Goal: Find specific page/section: Find specific page/section

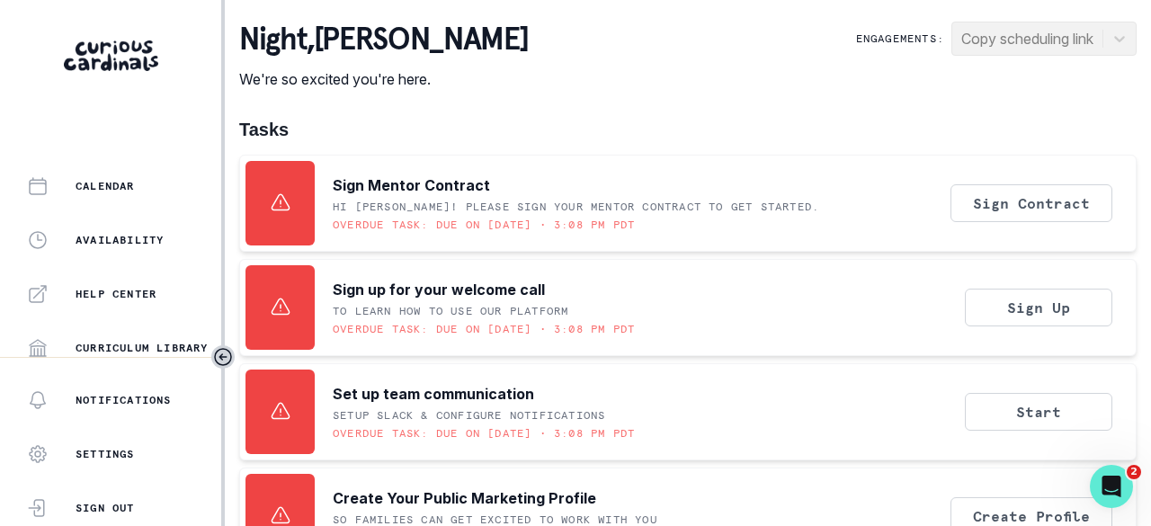
scroll to position [576, 0]
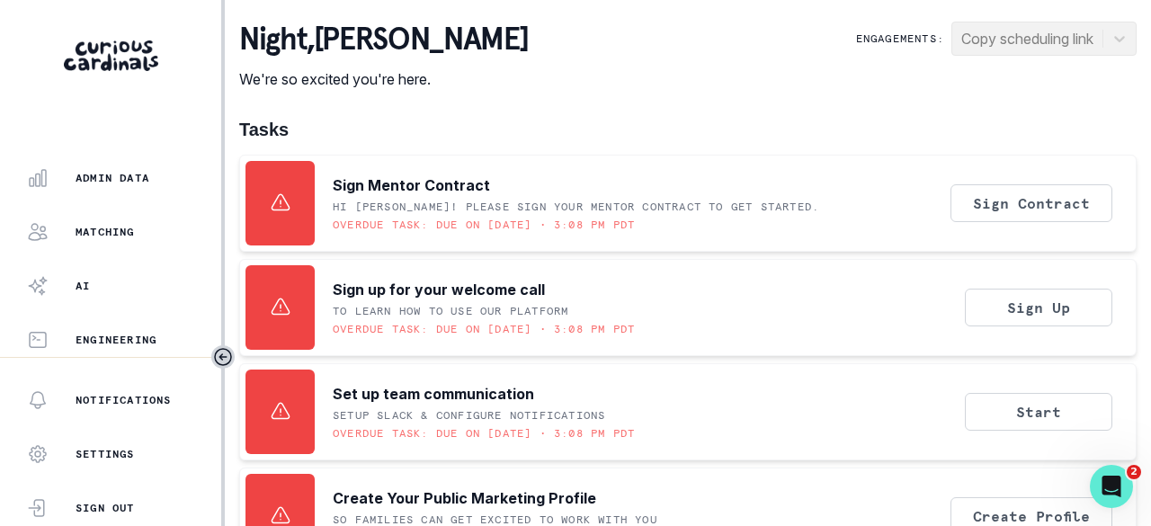
click at [119, 181] on p "Admin Data" at bounding box center [113, 178] width 74 height 14
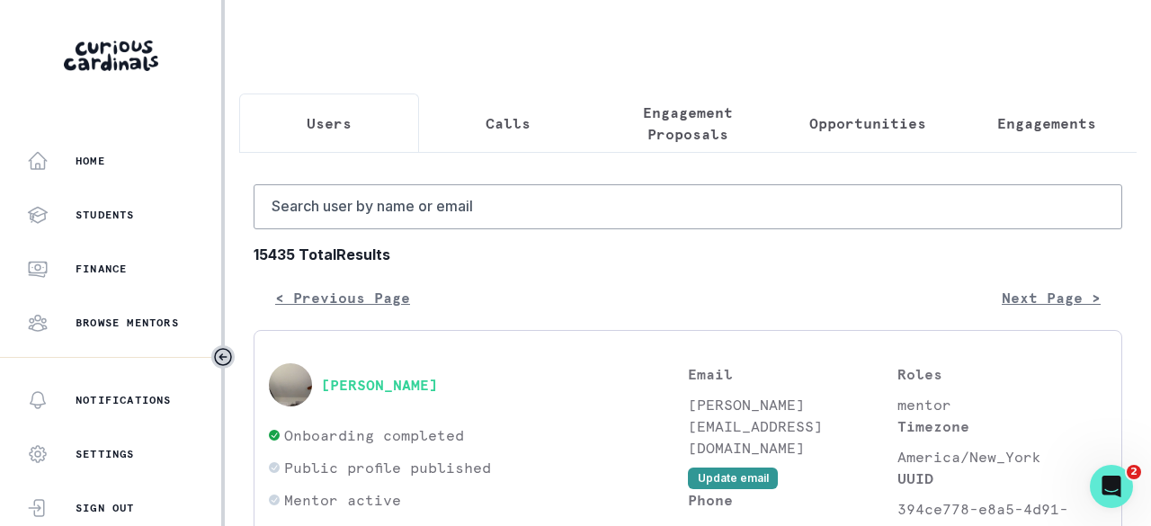
click at [849, 117] on p "Opportunities" at bounding box center [867, 123] width 117 height 22
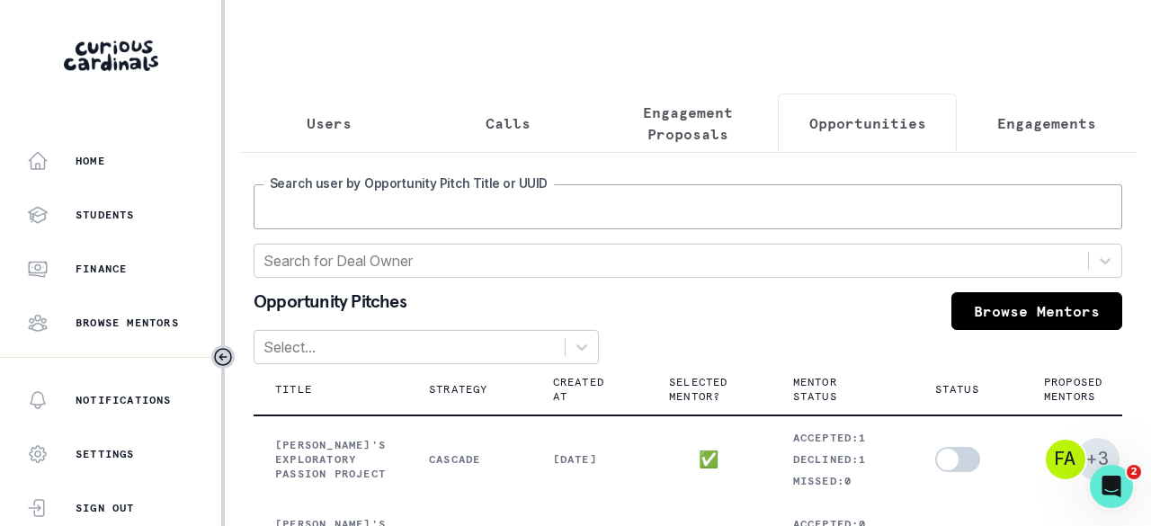
click at [671, 213] on input "Search user by Opportunity Pitch Title or UUID" at bounding box center [687, 206] width 868 height 45
type input "sanaathan"
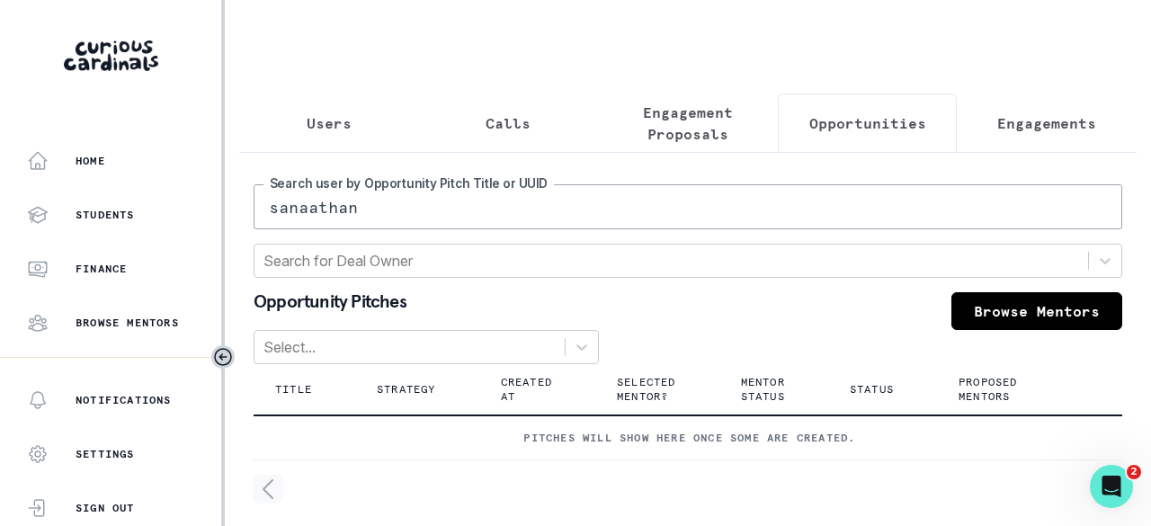
scroll to position [38, 0]
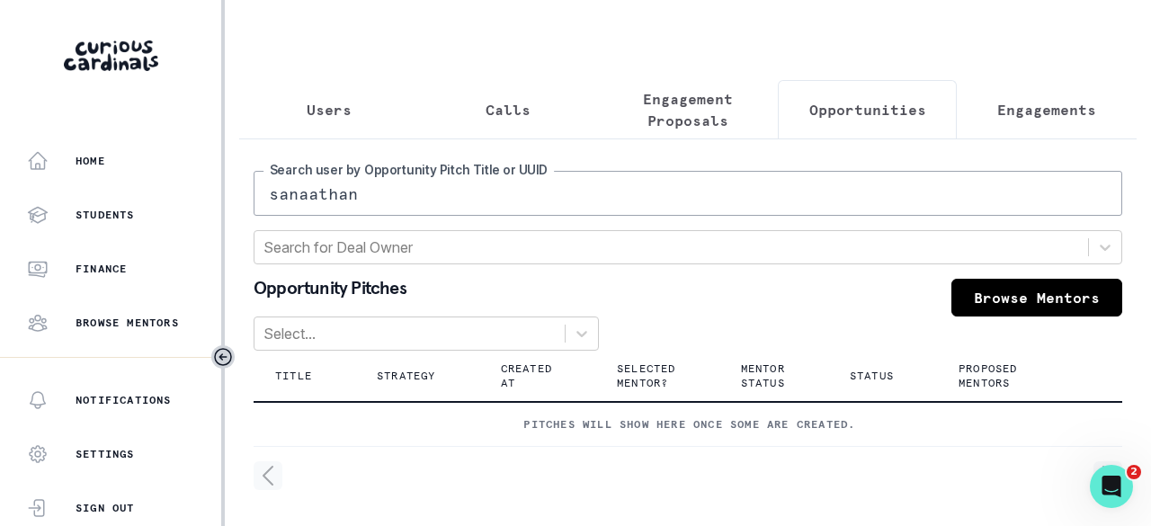
click at [597, 175] on input "sanaathan" at bounding box center [687, 193] width 868 height 45
type input "sanathan"
click at [599, 176] on input "sanathan" at bounding box center [687, 193] width 868 height 45
click at [707, 78] on div "Users Calls Engagement Proposals Opportunities Engagements sanathan Search user…" at bounding box center [687, 256] width 897 height 539
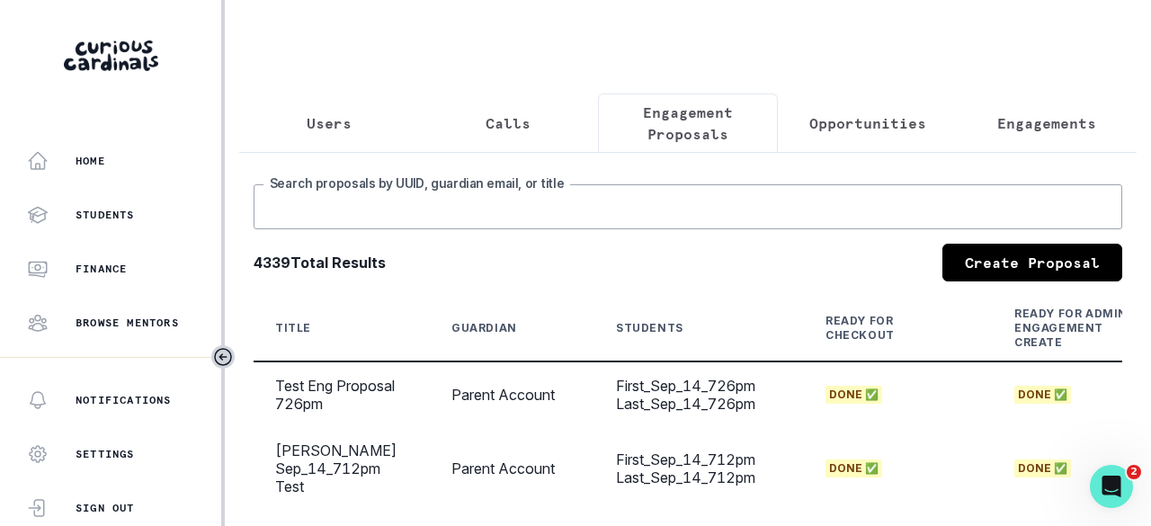
click at [633, 224] on input "Search proposals by UUID, guardian email, or title" at bounding box center [687, 206] width 868 height 45
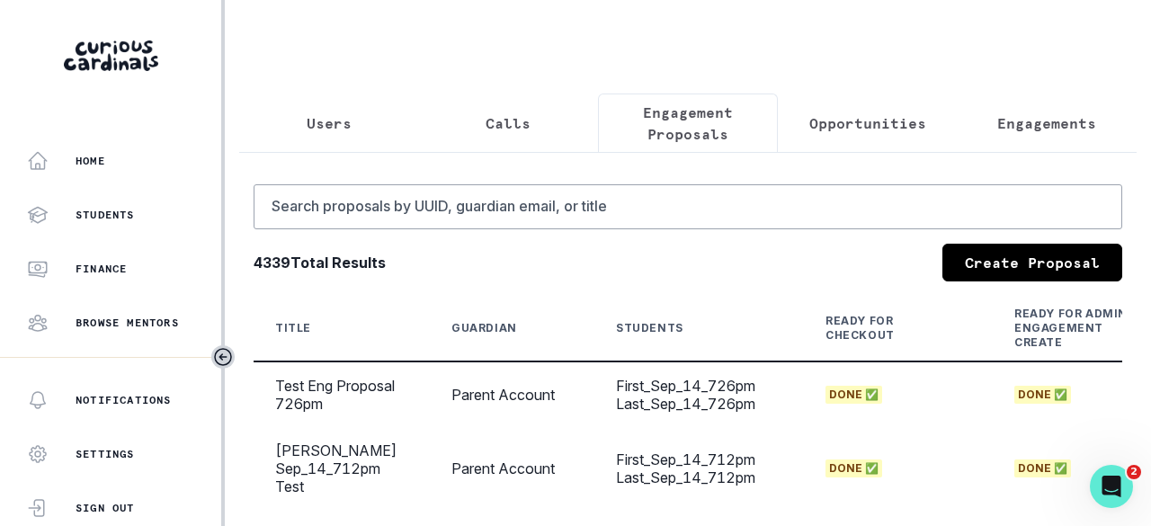
click at [1001, 129] on p "Engagements" at bounding box center [1046, 123] width 99 height 22
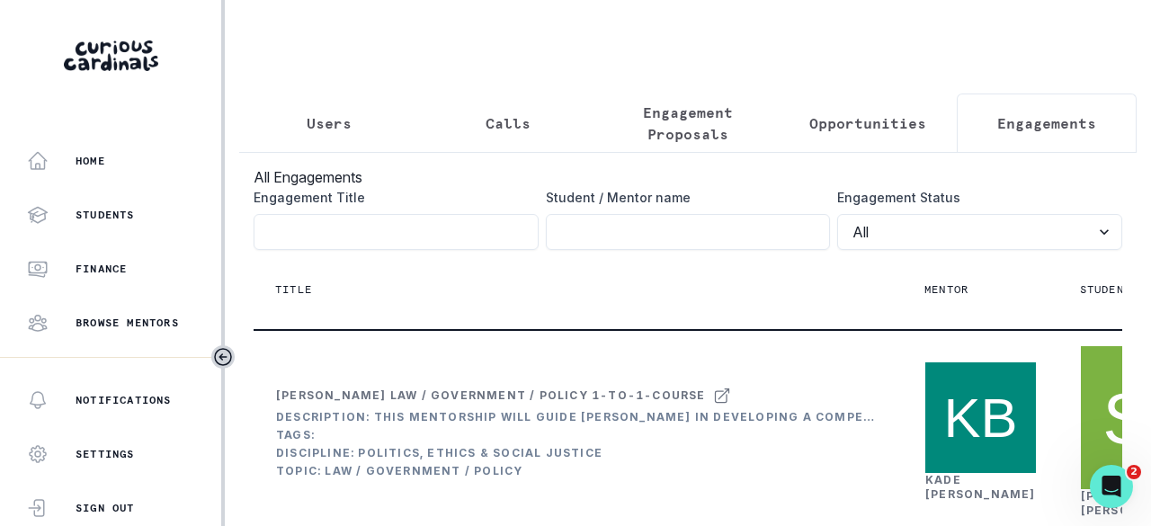
click at [669, 250] on input "Engagement Title" at bounding box center [688, 232] width 285 height 36
type input "sanaathan"
click button "submit" at bounding box center [0, 0] width 0 height 0
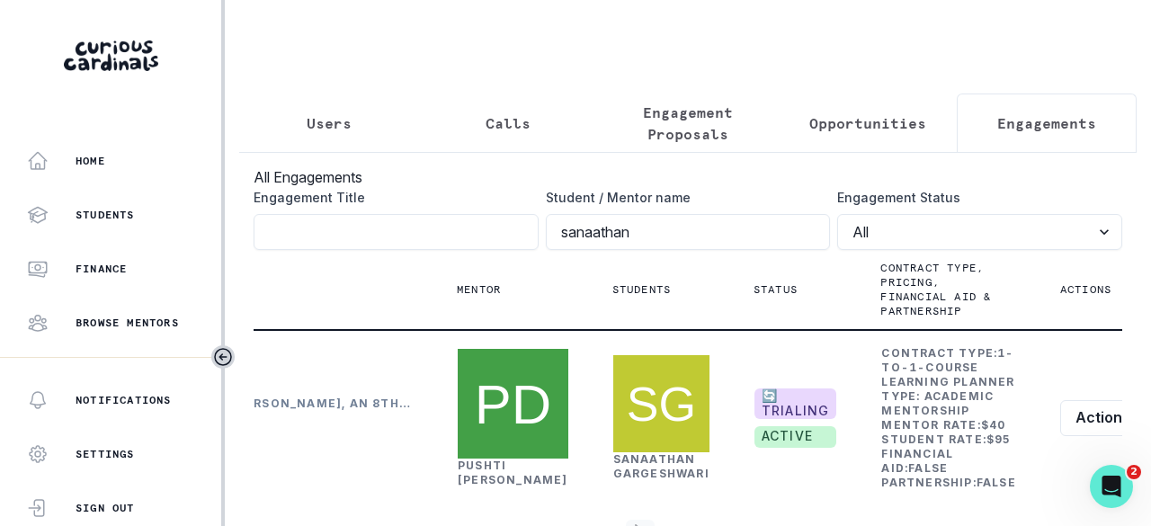
click at [883, 121] on p "Opportunities" at bounding box center [867, 123] width 117 height 22
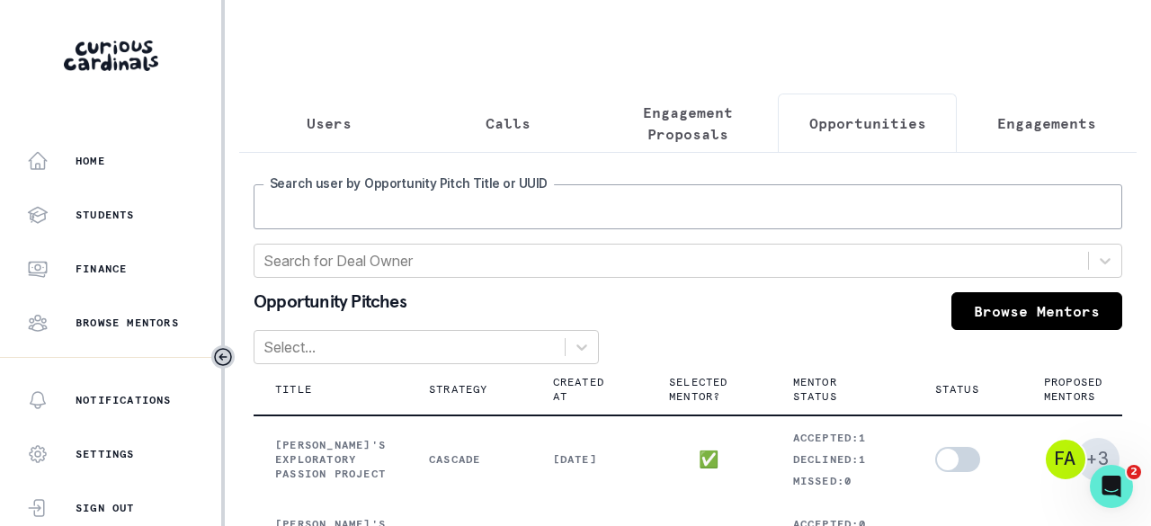
click at [671, 221] on input "Search user by Opportunity Pitch Title or UUID" at bounding box center [687, 206] width 868 height 45
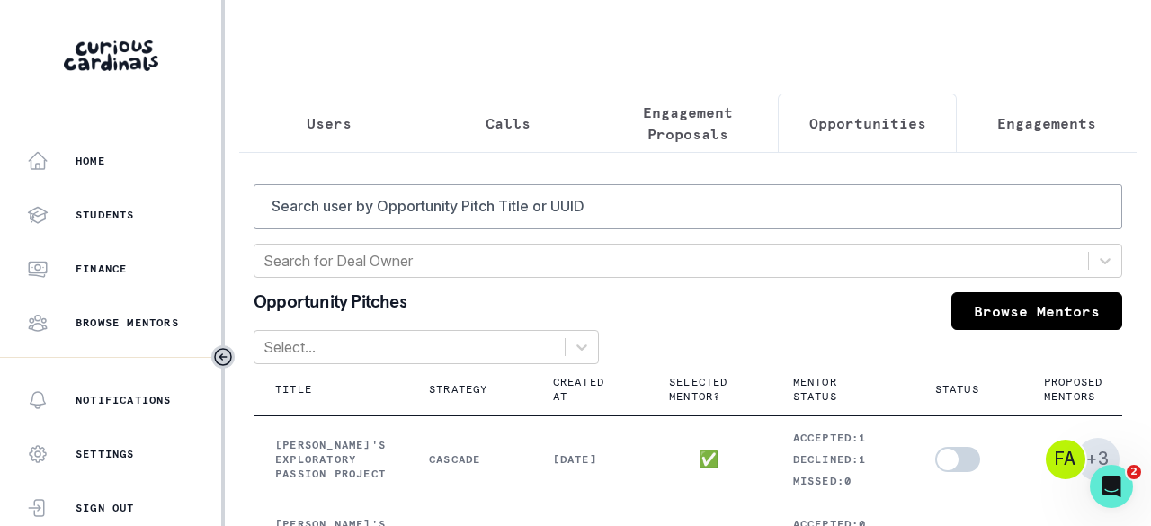
click at [876, 123] on p "Opportunities" at bounding box center [867, 123] width 117 height 22
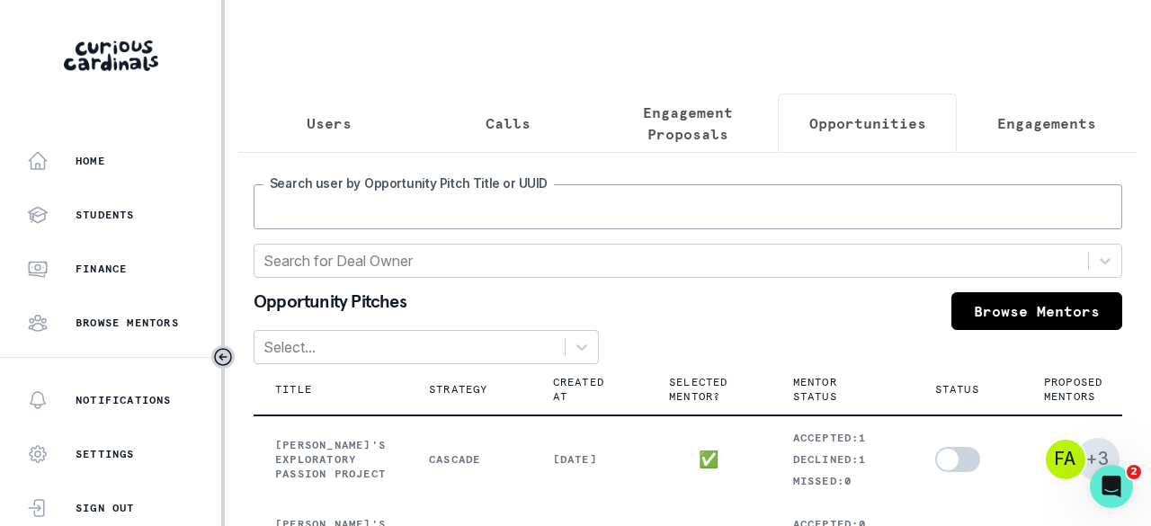
click at [652, 214] on input "Search user by Opportunity Pitch Title or UUID" at bounding box center [687, 206] width 868 height 45
type input "[GEOGRAPHIC_DATA]"
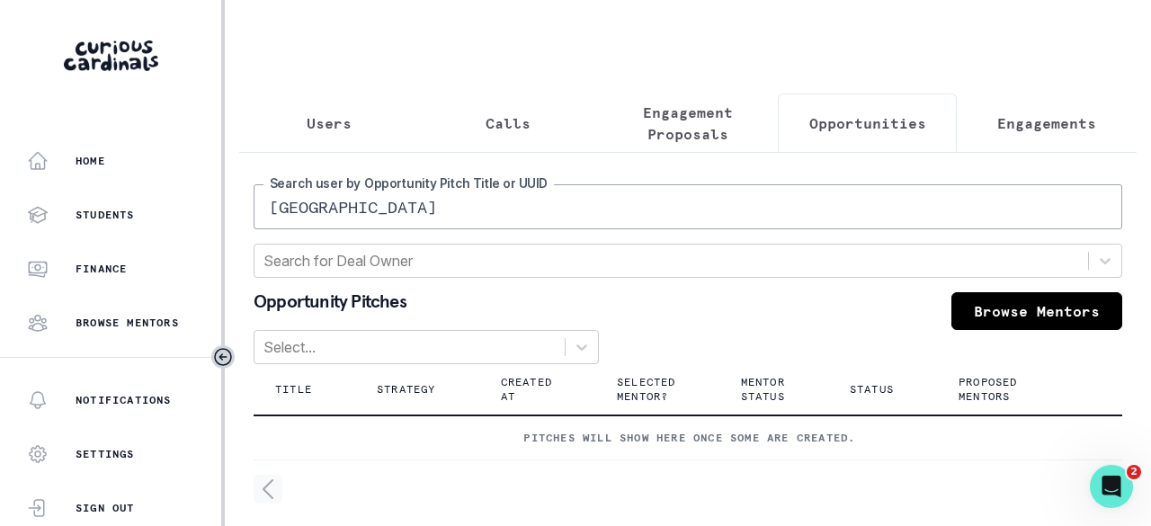
click at [997, 121] on p "Engagements" at bounding box center [1046, 123] width 99 height 22
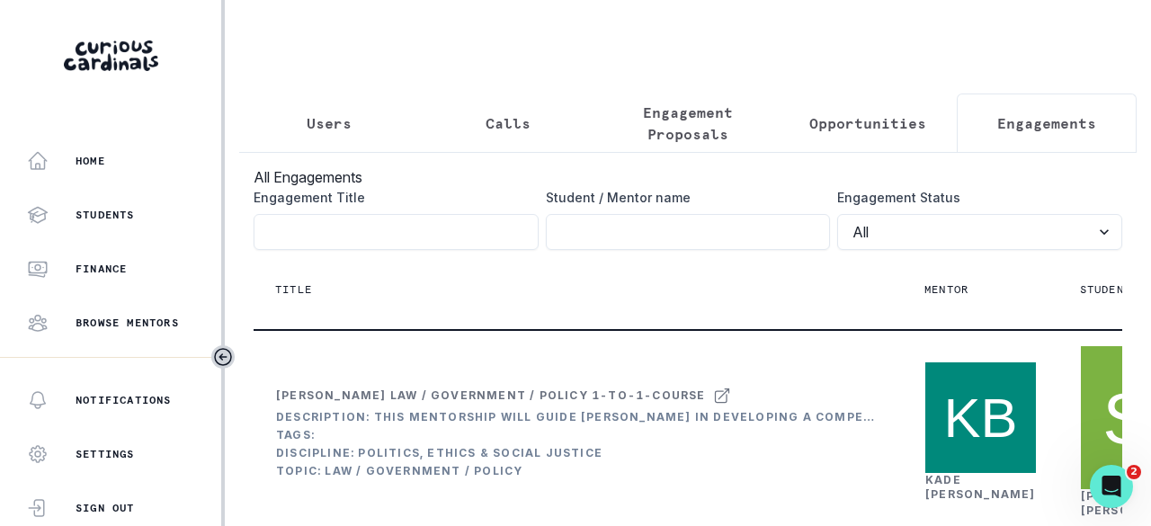
click at [604, 244] on input "Engagement Title" at bounding box center [688, 232] width 285 height 36
type input "[GEOGRAPHIC_DATA]"
click button "submit" at bounding box center [0, 0] width 0 height 0
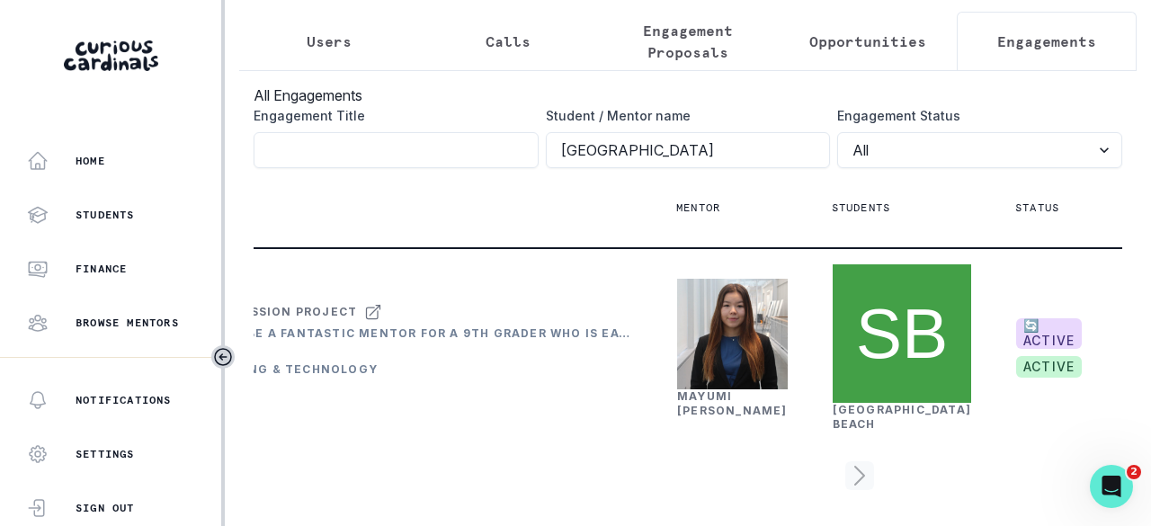
scroll to position [0, 458]
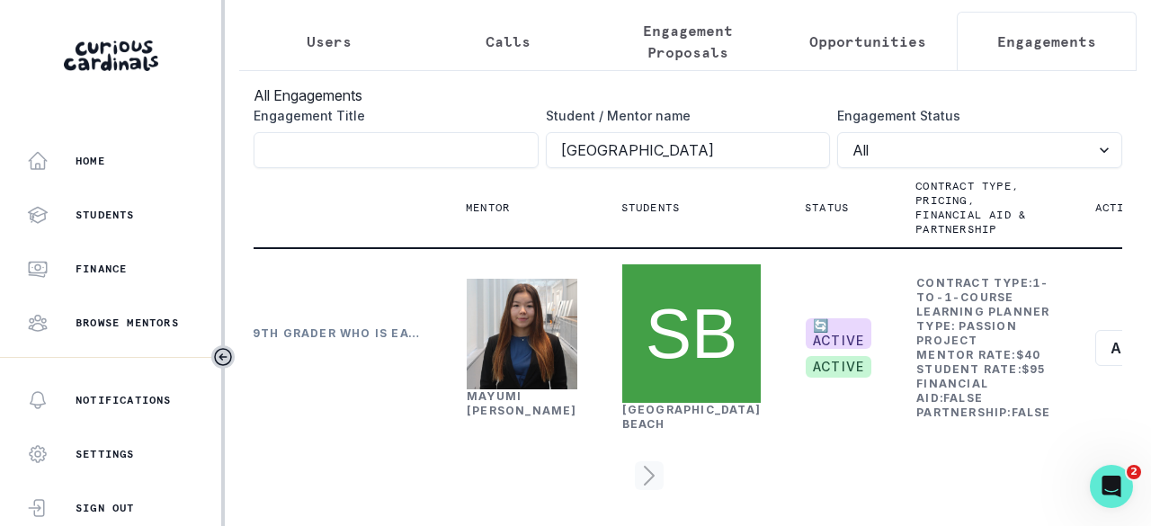
click at [485, 389] on link "[PERSON_NAME]" at bounding box center [522, 403] width 111 height 28
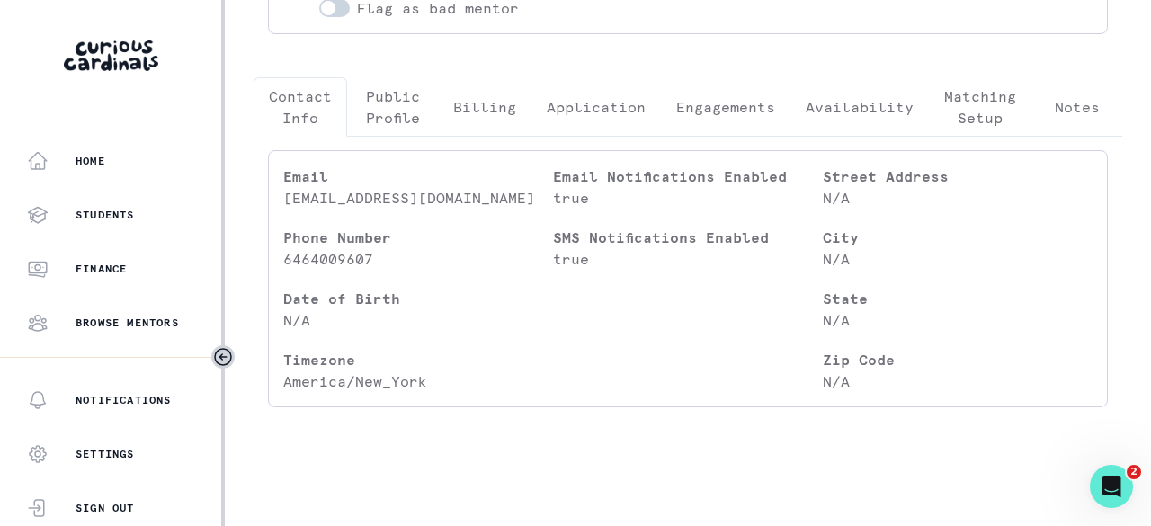
click at [708, 107] on p "Engagements" at bounding box center [725, 107] width 99 height 22
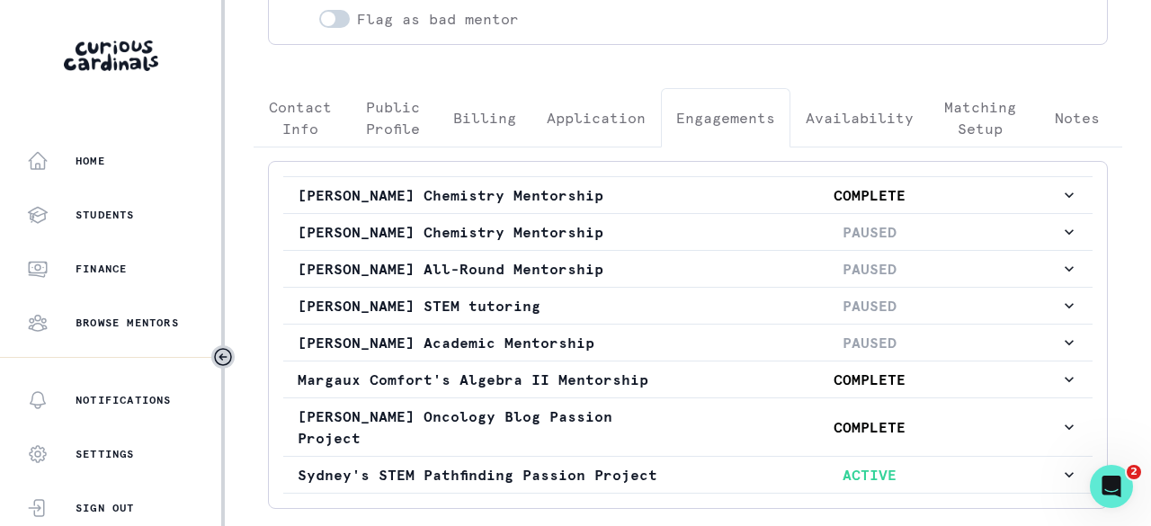
scroll to position [500, 0]
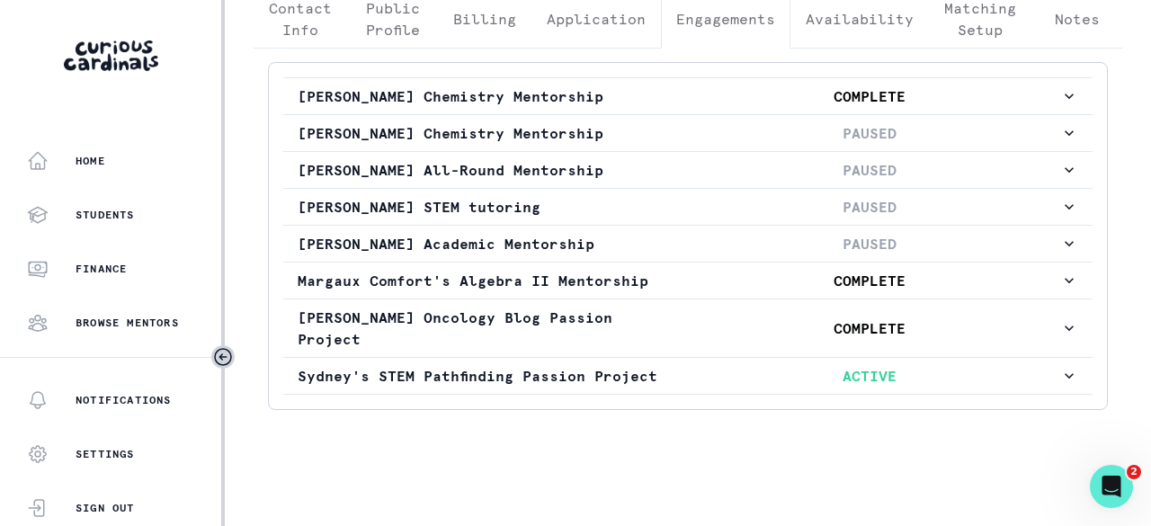
click at [584, 366] on p "Sydney's STEM Pathfinding Passion Project" at bounding box center [488, 376] width 381 height 22
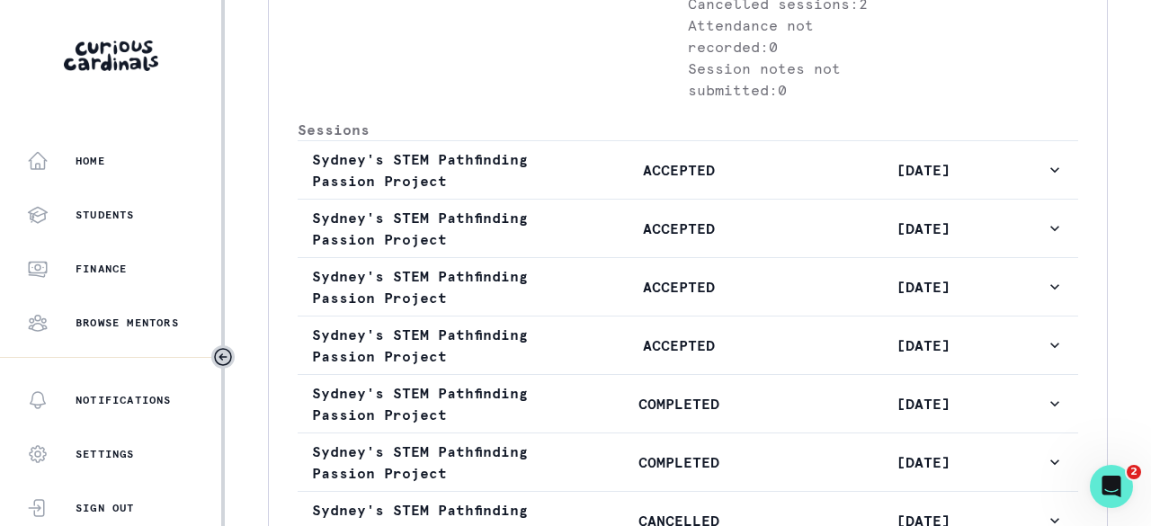
scroll to position [1309, 0]
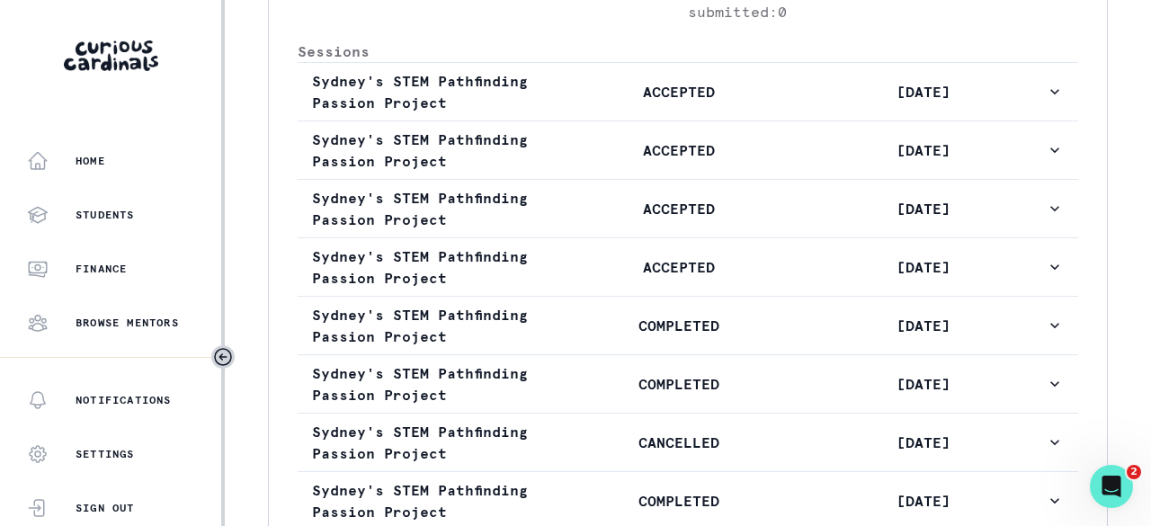
click at [607, 346] on button "Sydney's STEM Pathfinding Passion Project COMPLETED [DATE]" at bounding box center [688, 326] width 780 height 58
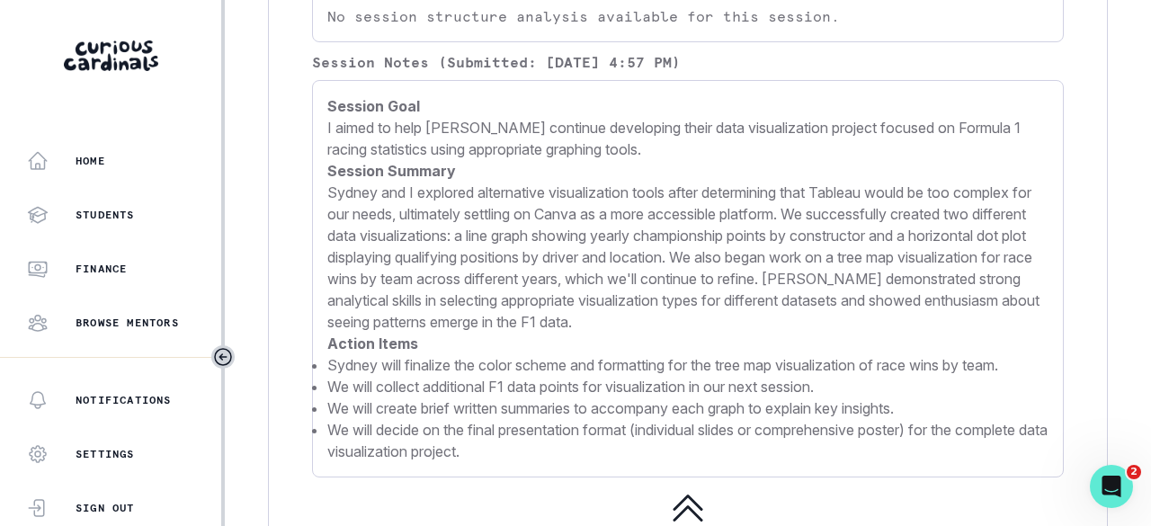
scroll to position [2028, 0]
